Goal: Find specific page/section: Find specific page/section

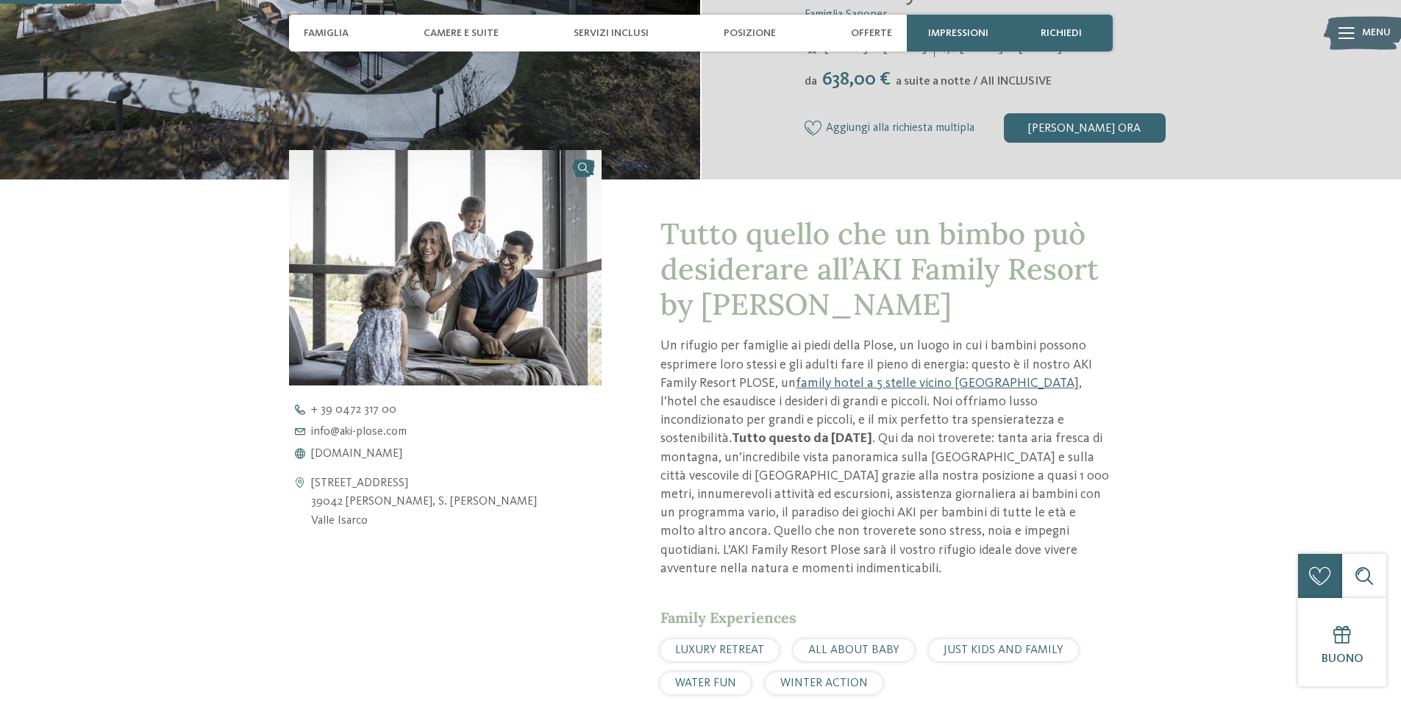
scroll to position [420, 0]
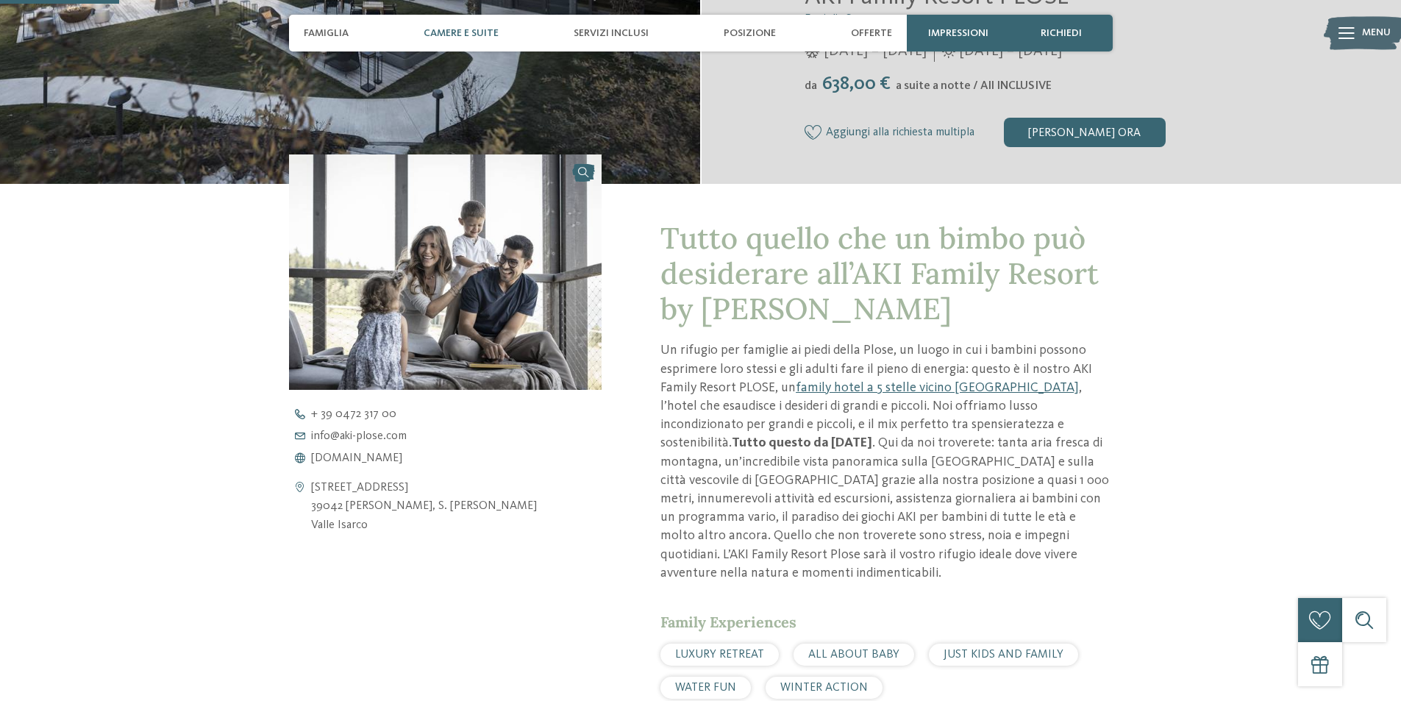
click at [476, 40] on div "Camere e Suite" at bounding box center [461, 33] width 90 height 37
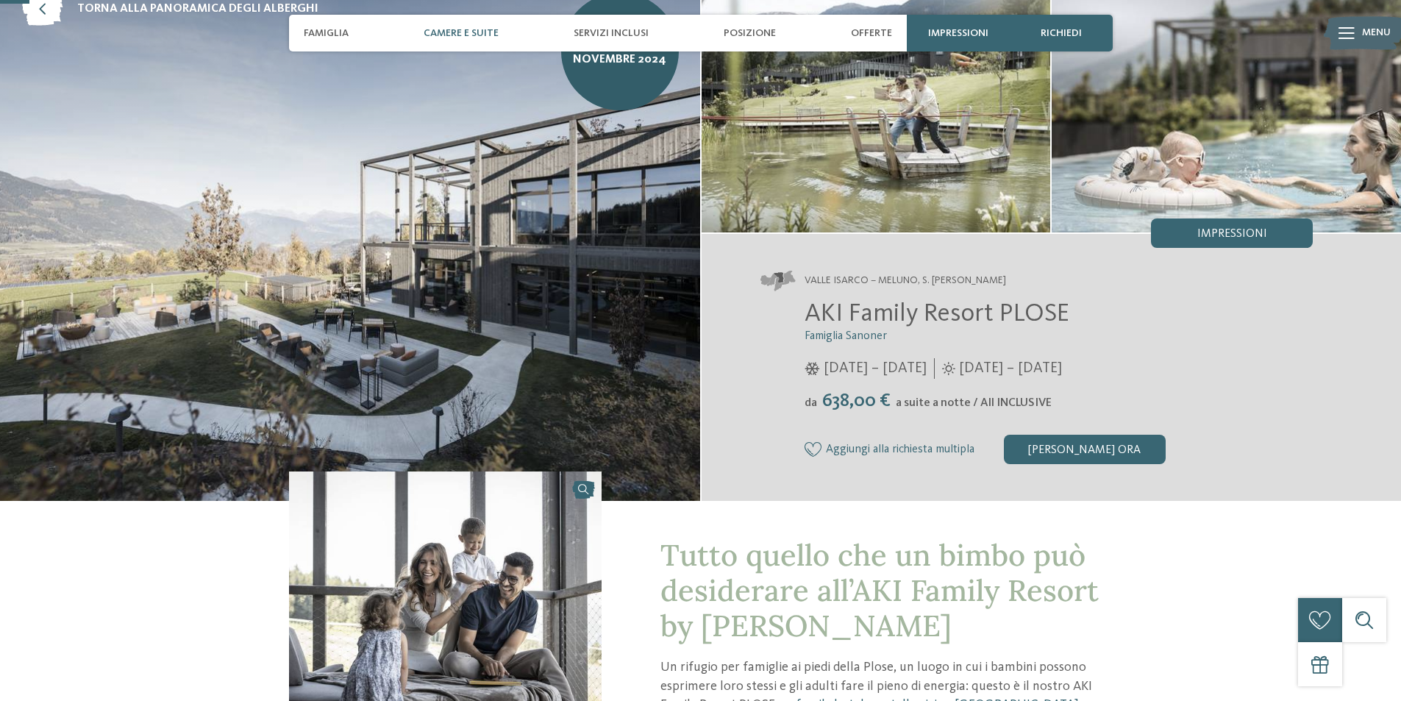
scroll to position [104, 0]
click at [1340, 40] on div at bounding box center [1346, 33] width 16 height 37
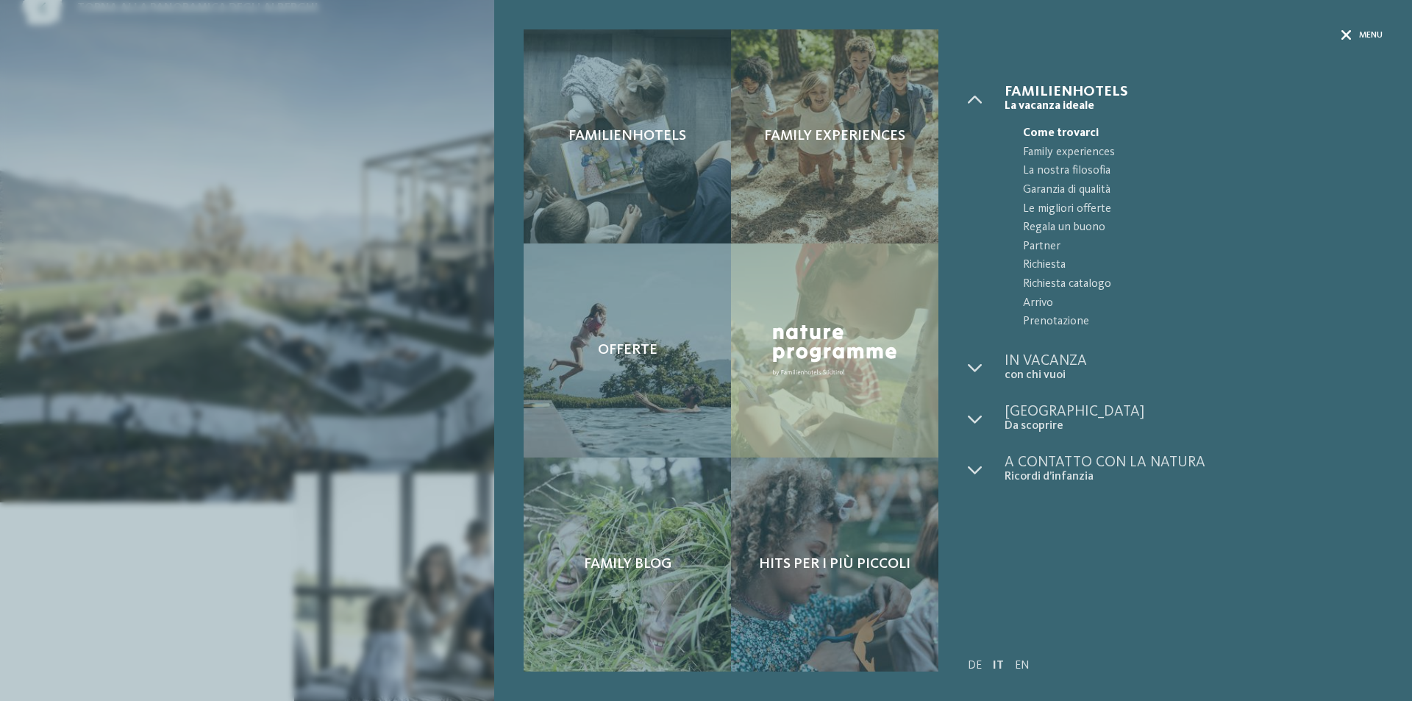
click at [1345, 35] on icon at bounding box center [1346, 35] width 10 height 10
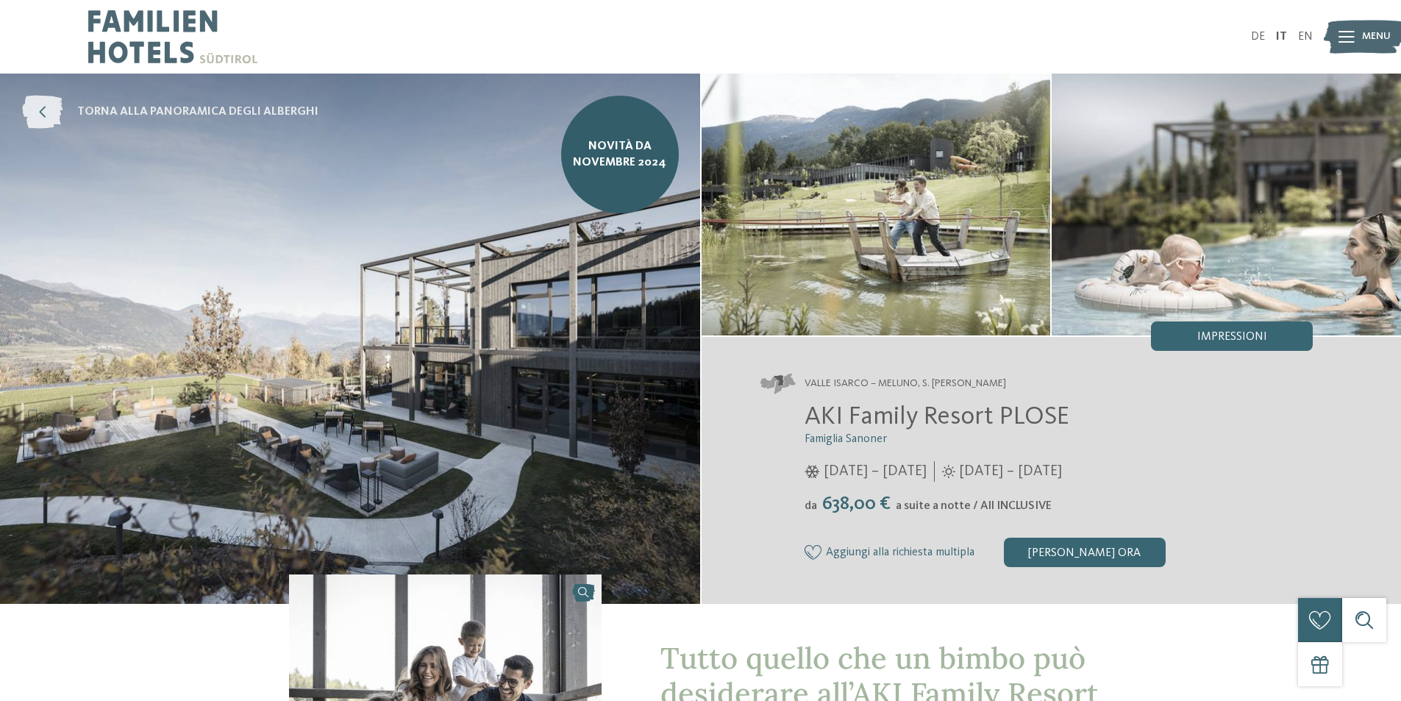
click at [55, 112] on icon at bounding box center [42, 112] width 40 height 33
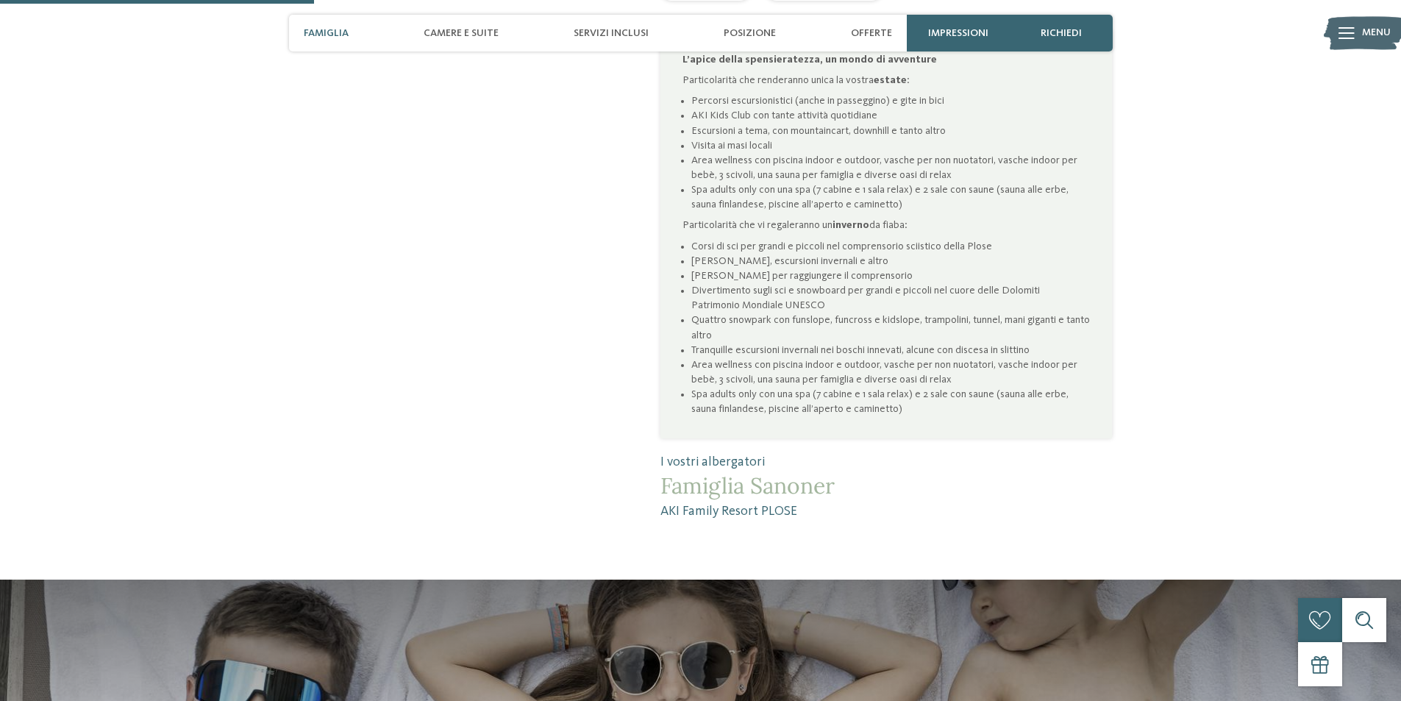
scroll to position [1118, 0]
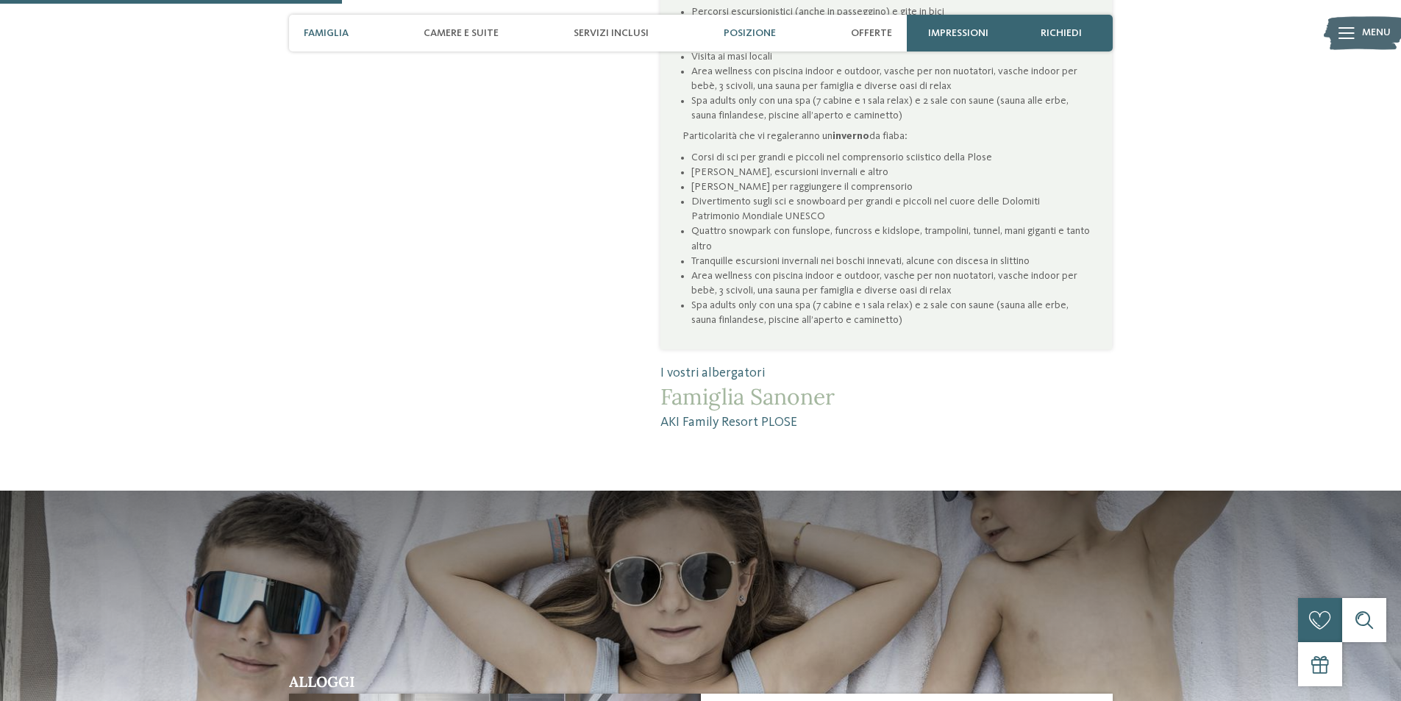
click at [764, 44] on div "Posizione" at bounding box center [749, 33] width 67 height 37
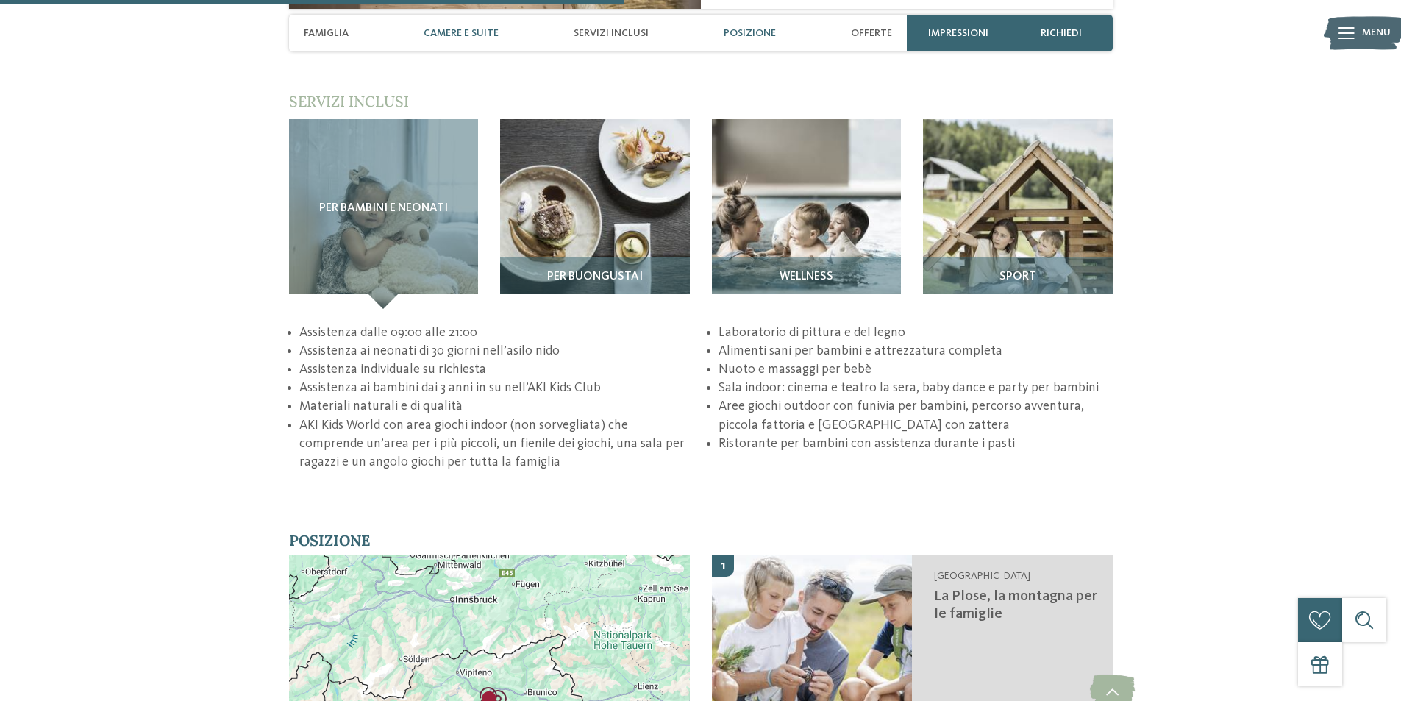
scroll to position [2196, 0]
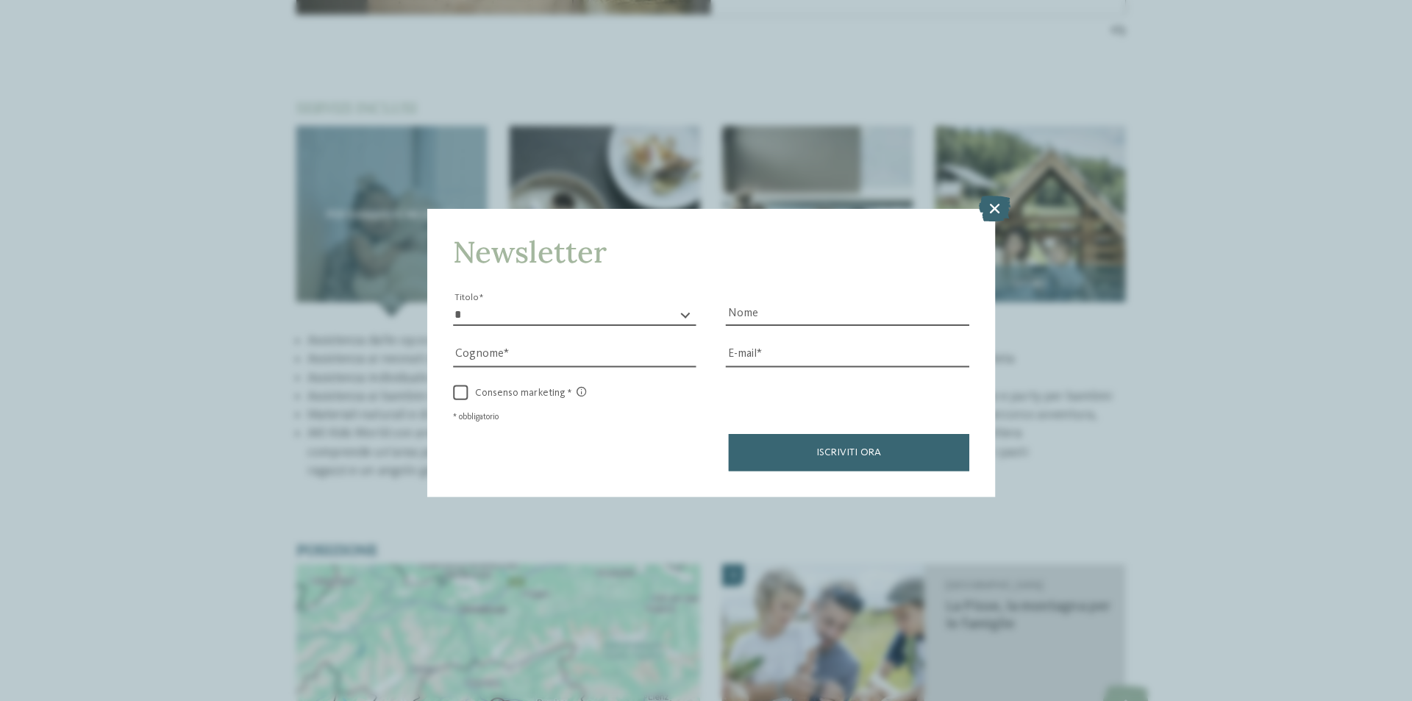
click at [470, 46] on div "Newsletter * ****** ******* ******** ****** Titolo Nome Cognome Fax" at bounding box center [706, 350] width 1412 height 701
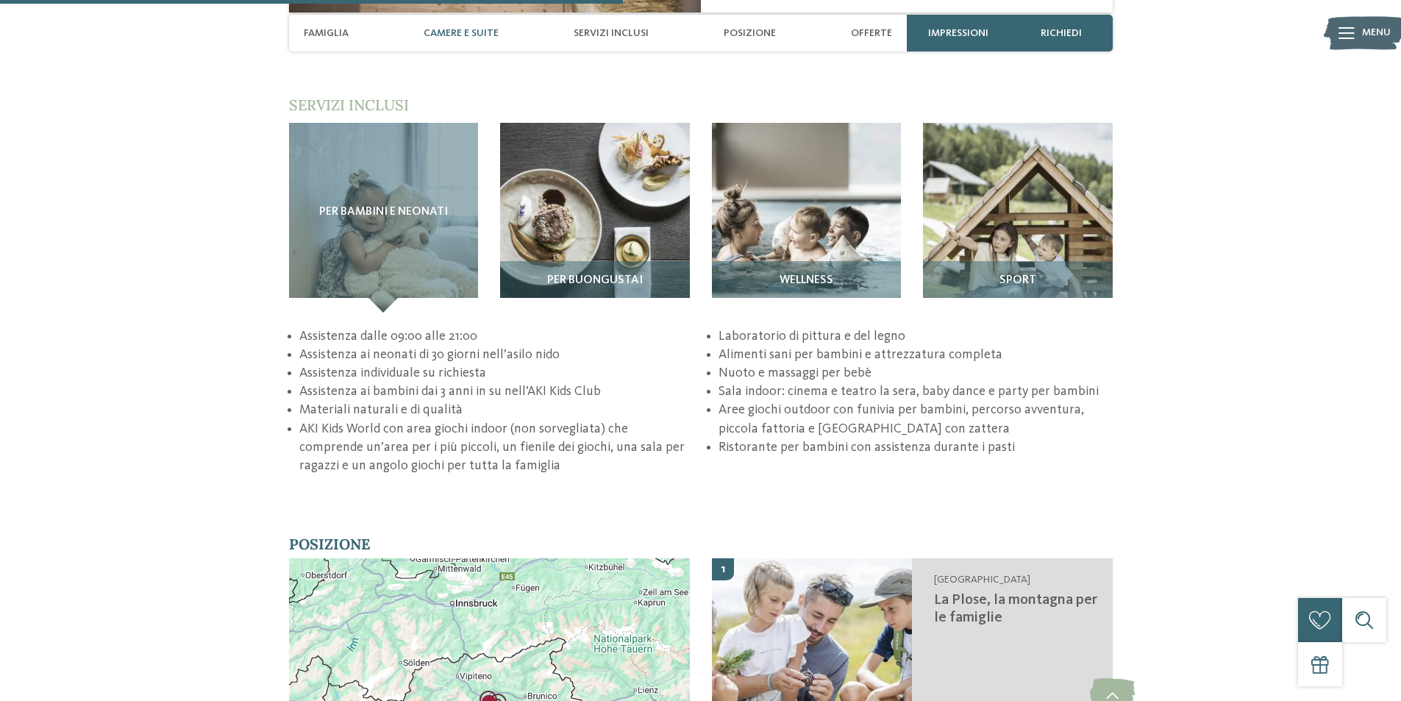
click at [471, 39] on span "Camere e Suite" at bounding box center [460, 33] width 75 height 12
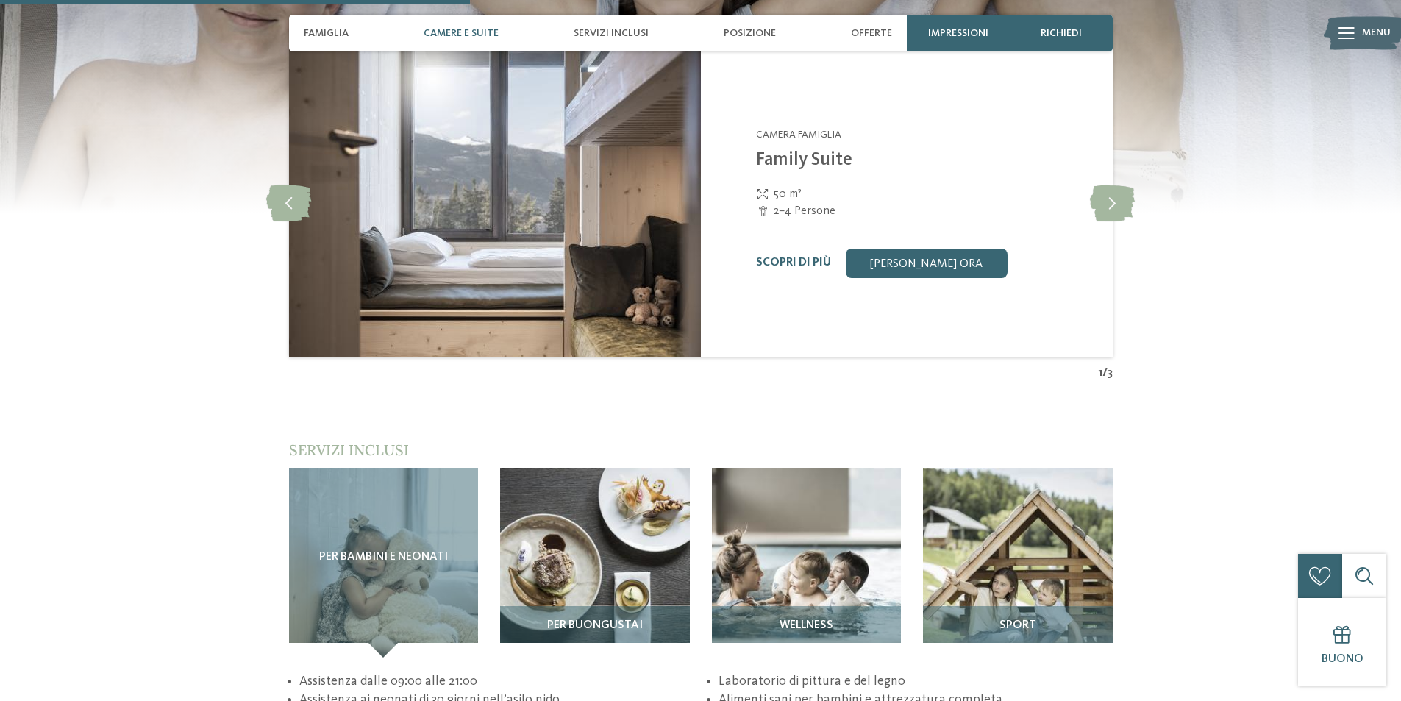
scroll to position [1616, 0]
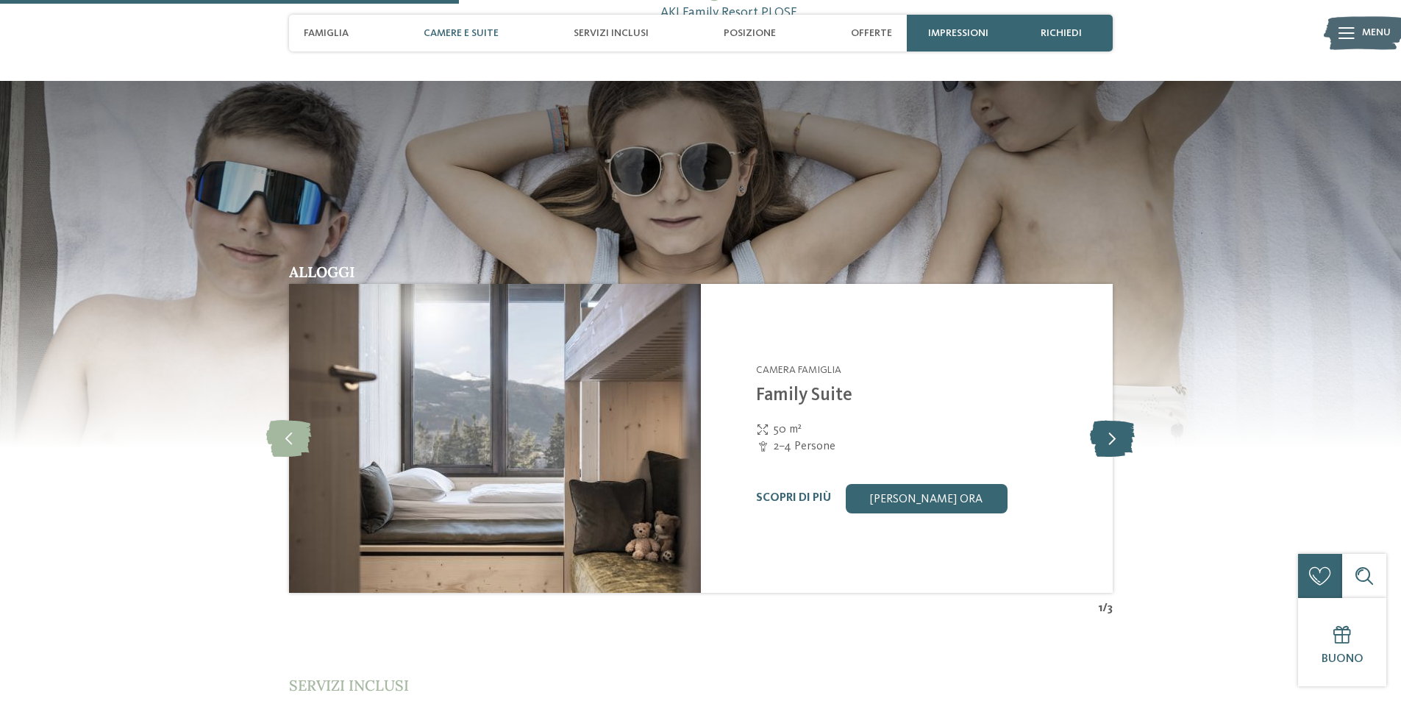
click at [1107, 435] on icon at bounding box center [1112, 438] width 45 height 37
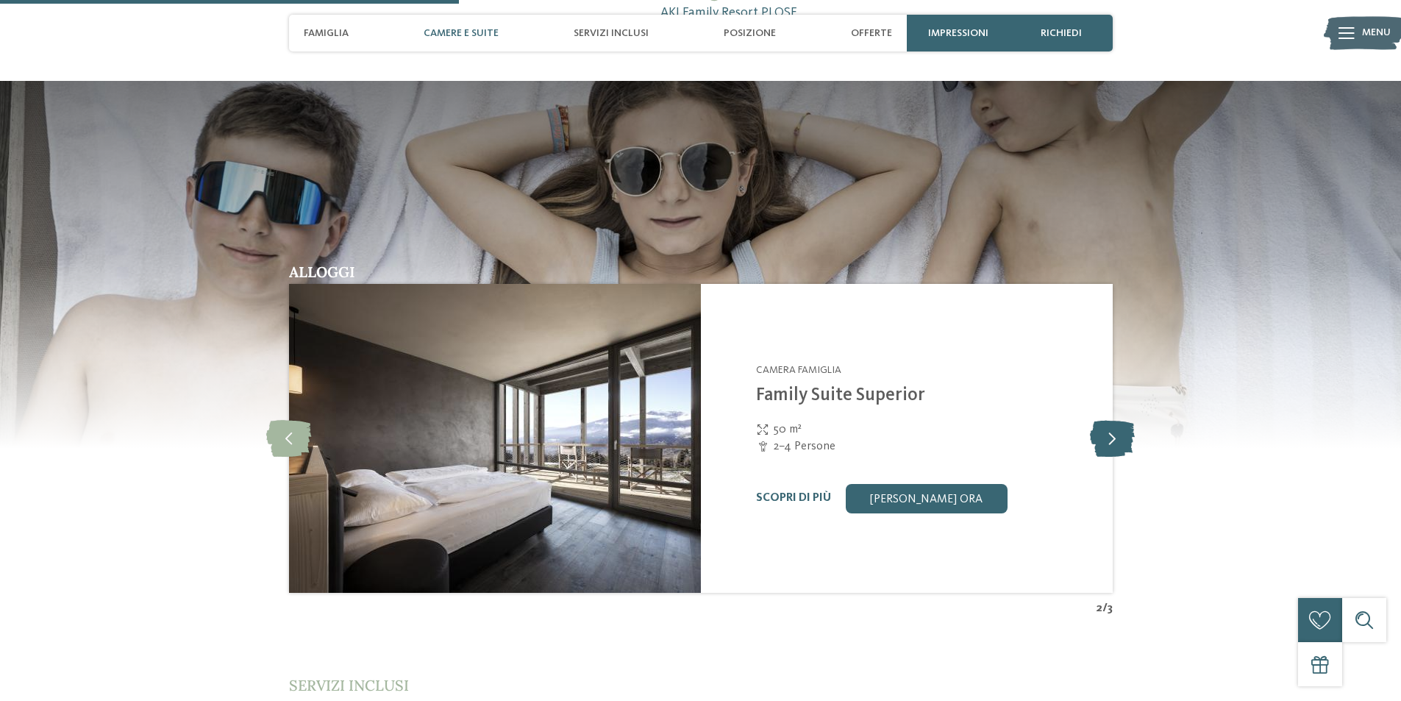
click at [1103, 425] on icon at bounding box center [1112, 438] width 45 height 37
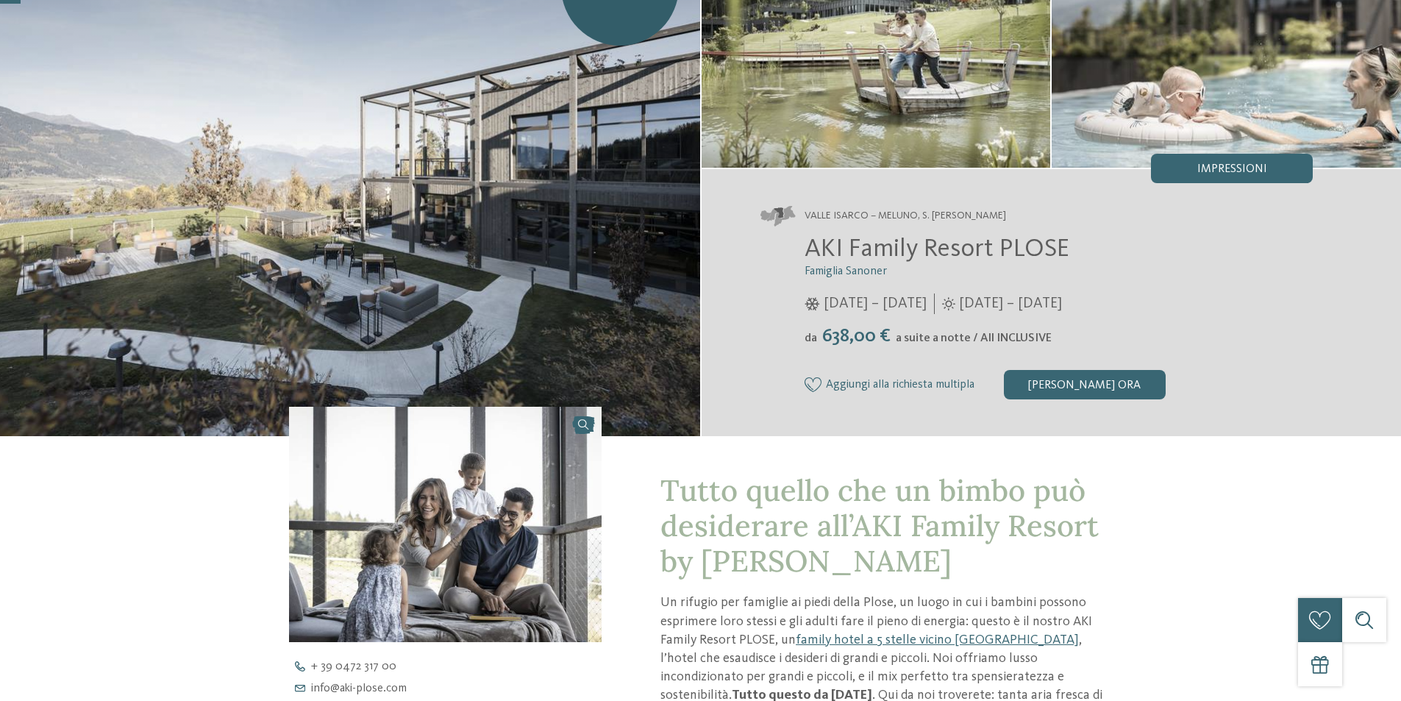
scroll to position [0, 0]
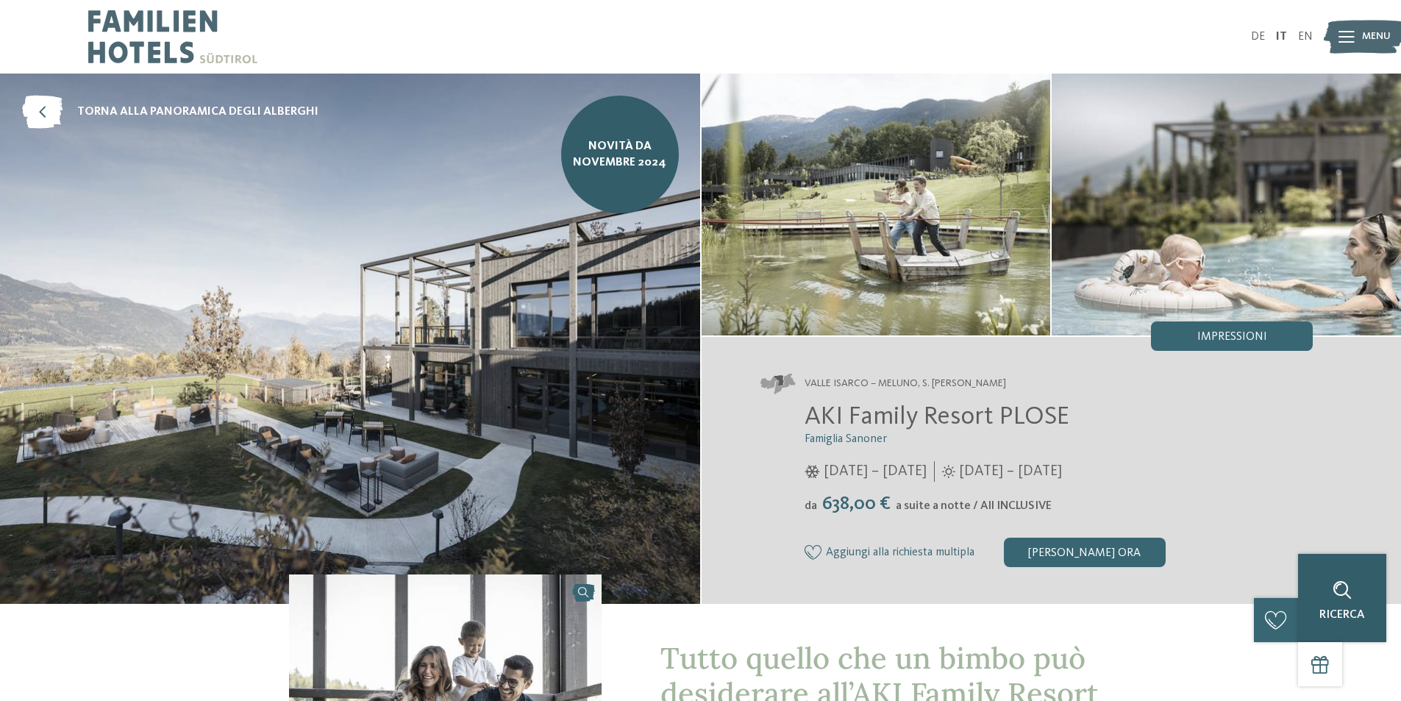
click at [1354, 605] on div at bounding box center [1341, 590] width 29 height 29
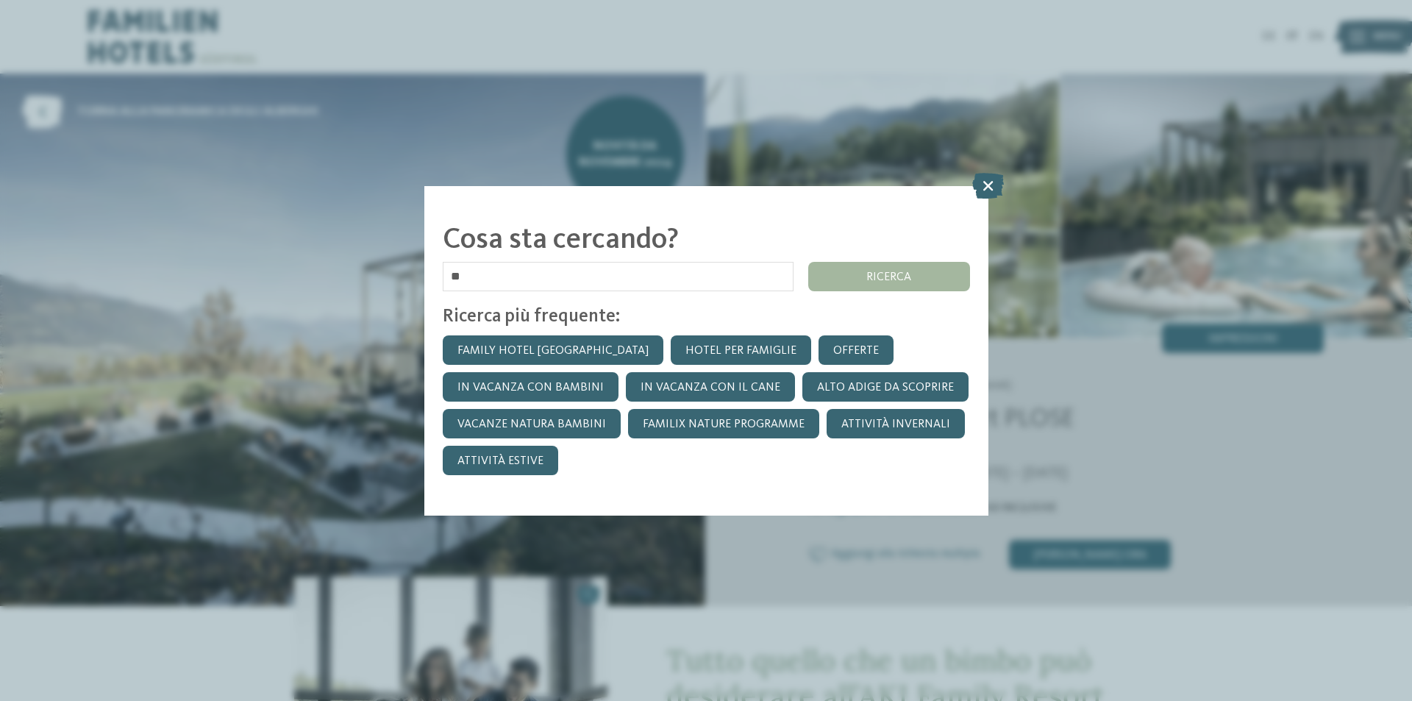
type input "*"
type input "******"
click at [913, 277] on div "ricerca" at bounding box center [889, 276] width 162 height 29
click at [982, 188] on icon at bounding box center [988, 185] width 32 height 26
